Goal: Information Seeking & Learning: Learn about a topic

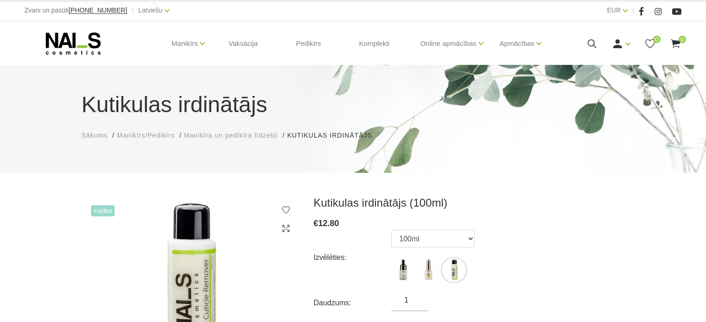
select select "365"
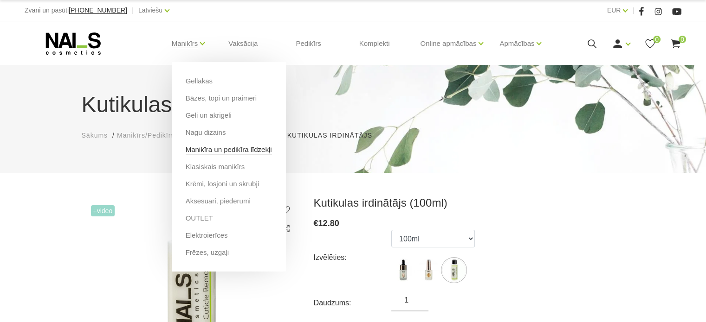
click at [208, 150] on link "Manikīra un pedikīra līdzekļi" at bounding box center [229, 150] width 86 height 10
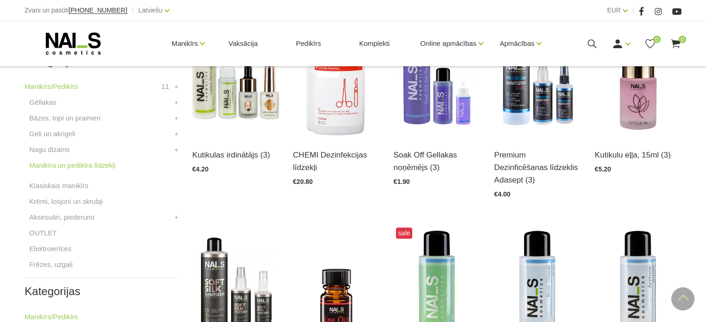
scroll to position [268, 0]
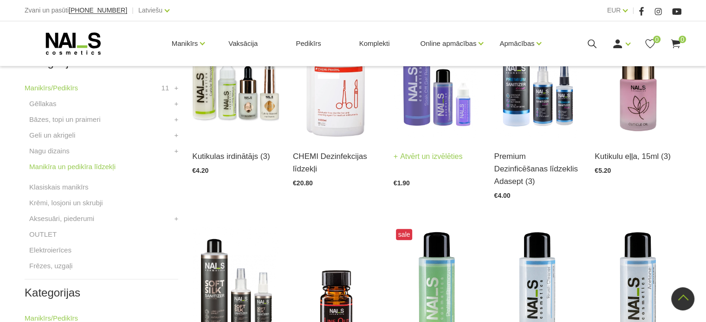
click at [420, 92] on img at bounding box center [436, 78] width 87 height 119
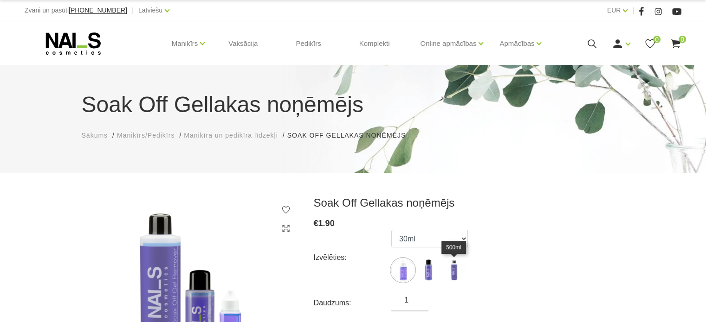
click at [454, 267] on img at bounding box center [453, 270] width 23 height 23
select select "452"
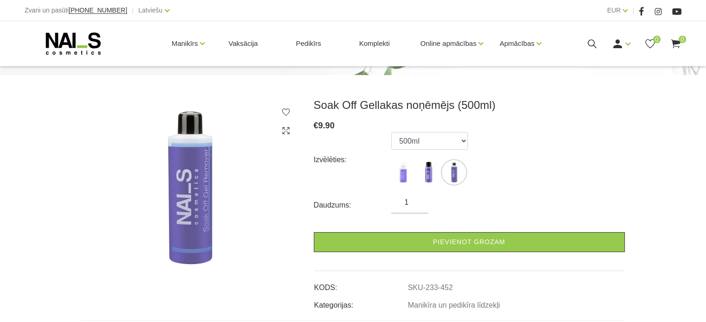
scroll to position [96, 0]
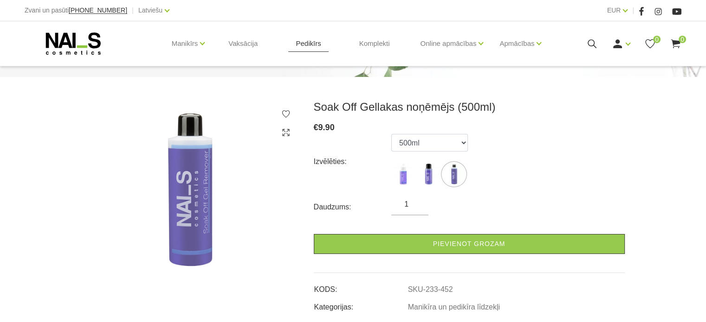
click at [307, 42] on link "Pedikīrs" at bounding box center [308, 43] width 40 height 45
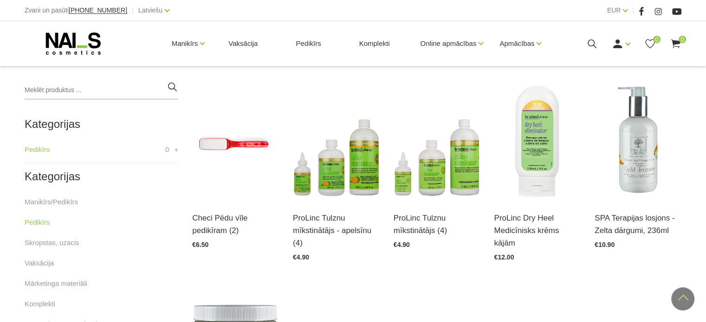
scroll to position [225, 0]
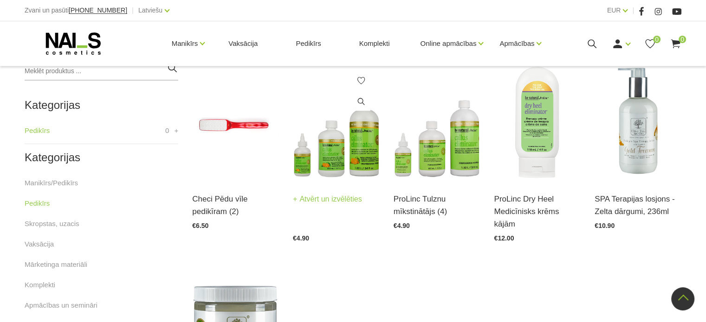
click at [370, 135] on img at bounding box center [336, 121] width 87 height 119
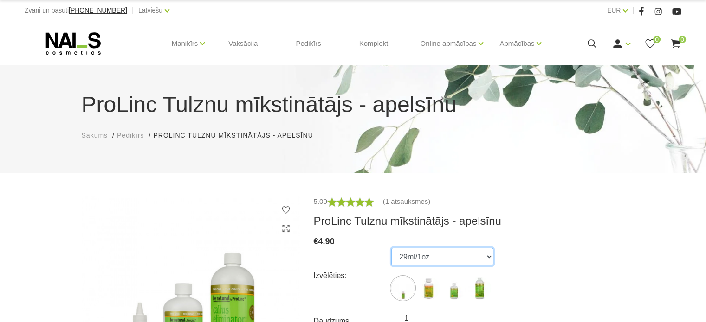
click at [490, 257] on select "29ml/1oz 118ml/4oz 532ml/18oz 1020ml/34oz" at bounding box center [442, 257] width 102 height 18
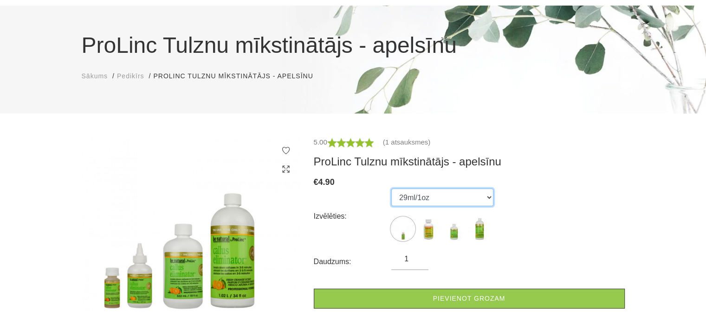
scroll to position [88, 0]
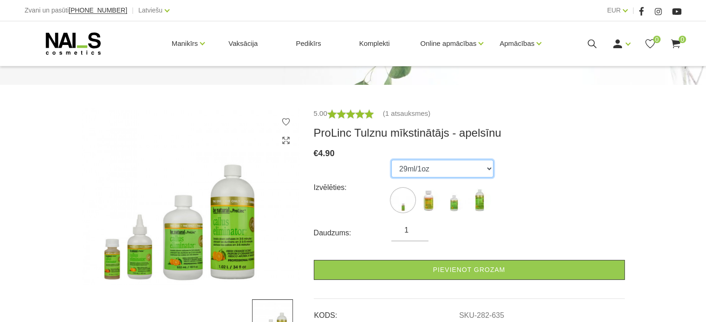
click at [487, 168] on select "29ml/1oz 118ml/4oz 532ml/18oz 1020ml/34oz" at bounding box center [442, 169] width 102 height 18
select select "633"
click at [391, 160] on select "29ml/1oz 118ml/4oz 532ml/18oz 1020ml/34oz" at bounding box center [442, 169] width 102 height 18
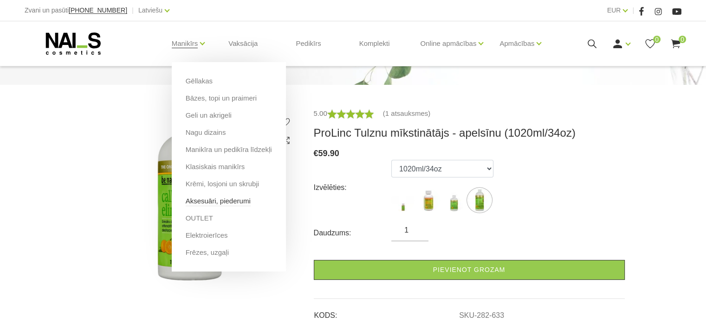
click at [206, 204] on link "Aksesuāri, piederumi" at bounding box center [218, 201] width 65 height 10
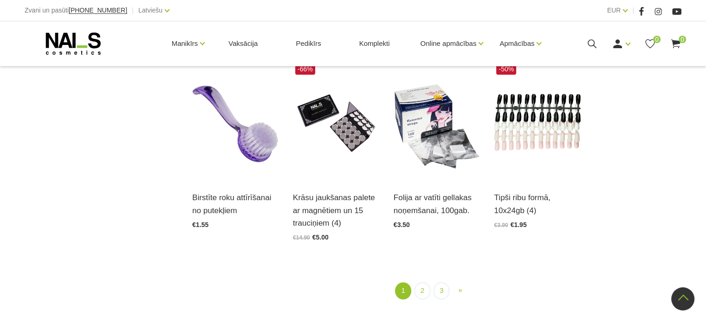
scroll to position [1081, 0]
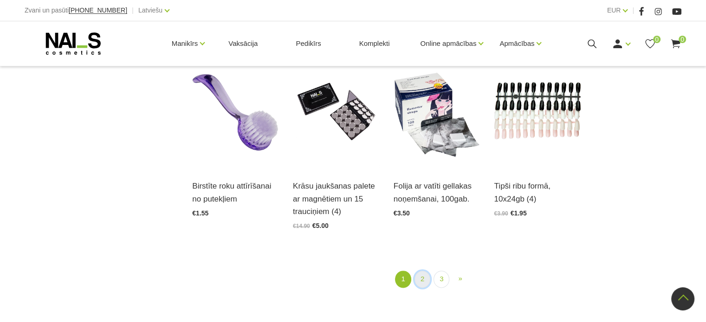
click at [419, 271] on link "2" at bounding box center [422, 279] width 16 height 17
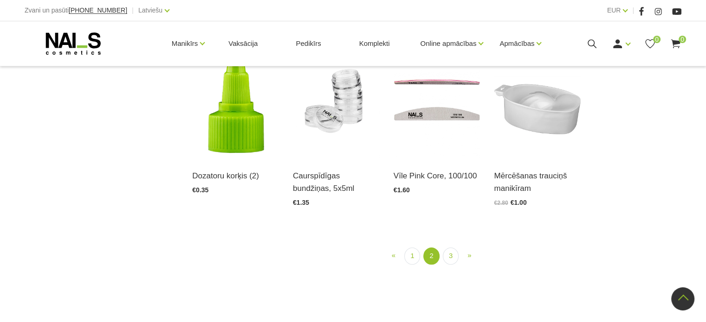
scroll to position [1097, 0]
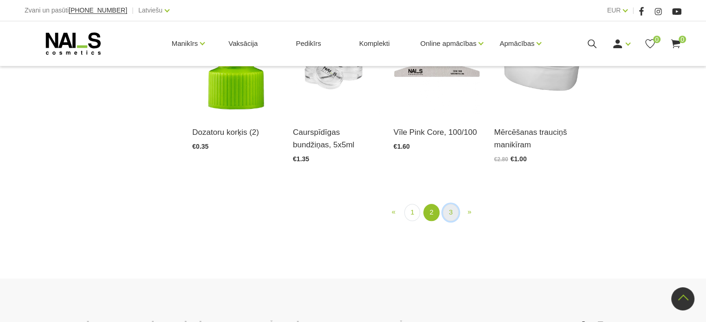
click at [449, 204] on link "3" at bounding box center [451, 212] width 16 height 17
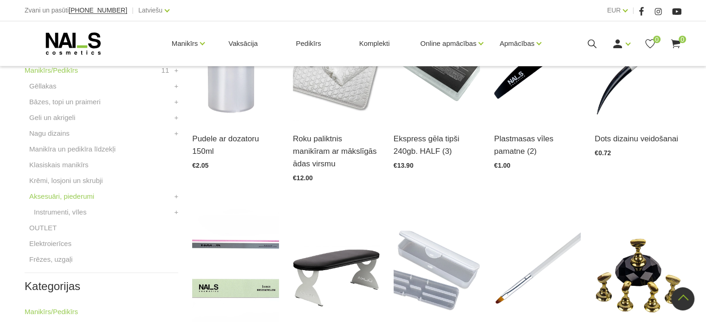
scroll to position [280, 0]
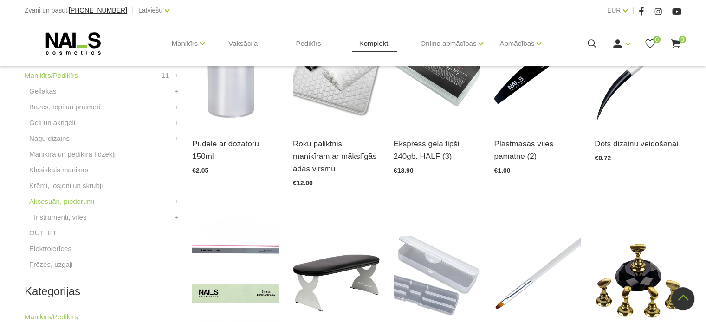
click at [375, 43] on link "Komplekti" at bounding box center [374, 43] width 45 height 45
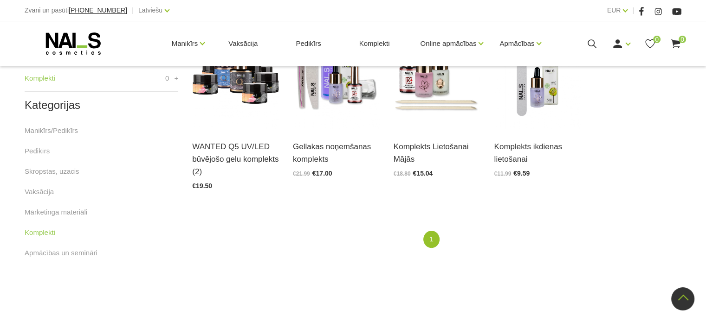
scroll to position [278, 0]
click at [40, 130] on link "Manikīrs/Pedikīrs" at bounding box center [51, 129] width 53 height 11
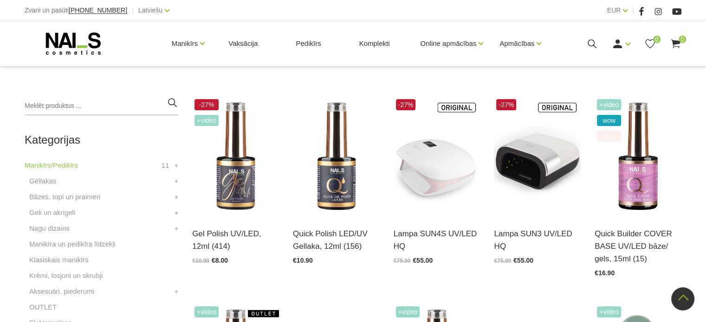
scroll to position [204, 0]
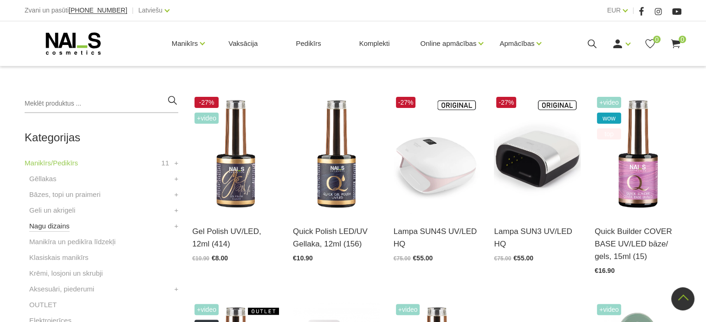
click at [48, 226] on link "Nagu dizains" at bounding box center [49, 226] width 40 height 11
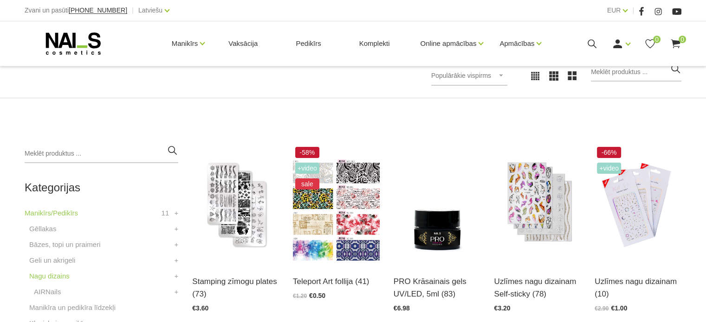
scroll to position [146, 0]
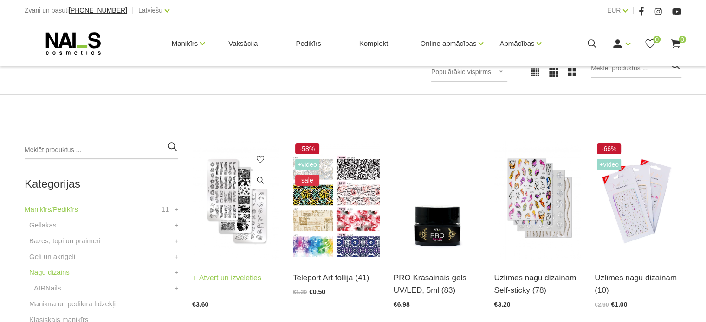
click at [231, 202] on img at bounding box center [235, 200] width 87 height 119
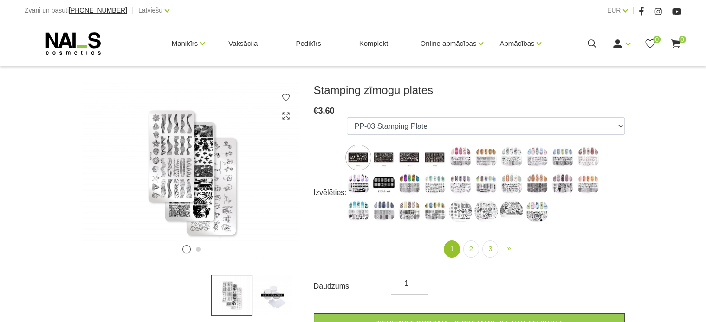
scroll to position [115, 0]
